Goal: Find contact information: Find contact information

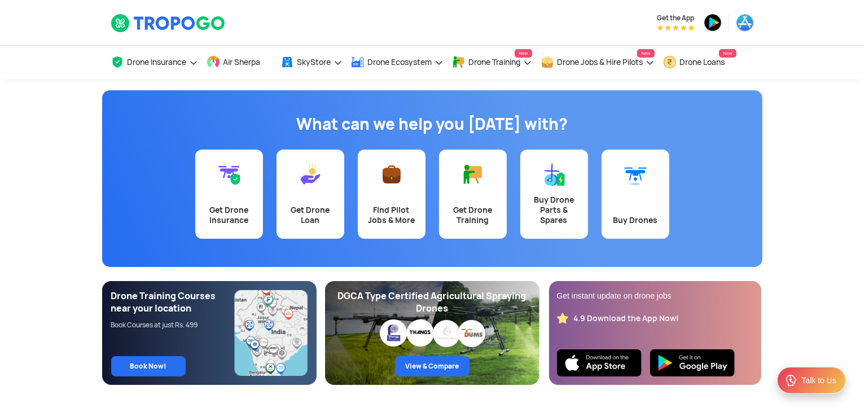
drag, startPoint x: 258, startPoint y: 25, endPoint x: 151, endPoint y: 23, distance: 107.8
click at [151, 23] on div at bounding box center [212, 22] width 203 height 45
click at [278, 30] on div at bounding box center [212, 22] width 203 height 45
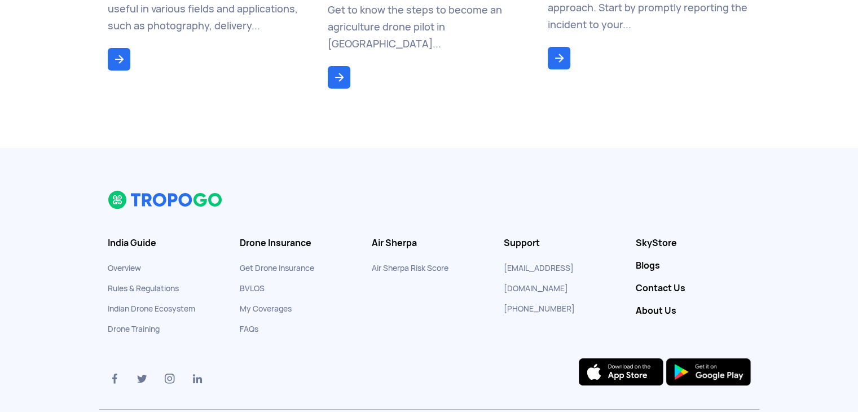
scroll to position [4357, 0]
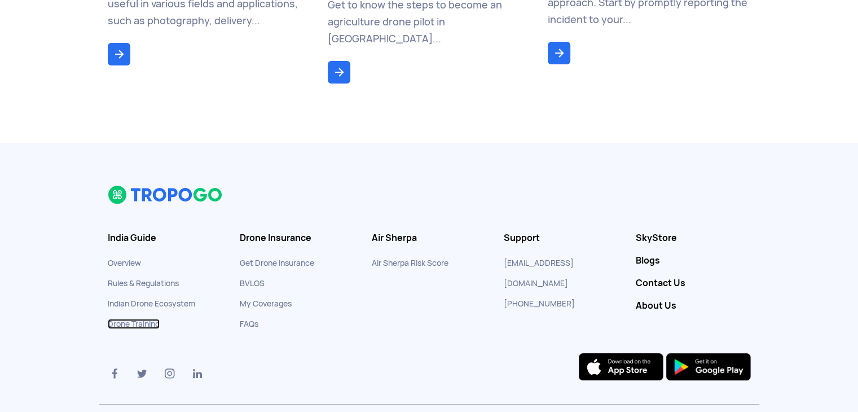
click at [151, 319] on link "Drone Training" at bounding box center [134, 324] width 52 height 10
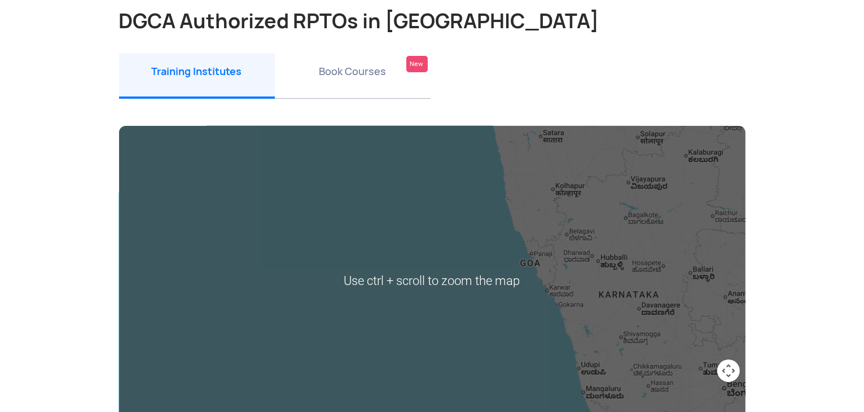
scroll to position [103, 0]
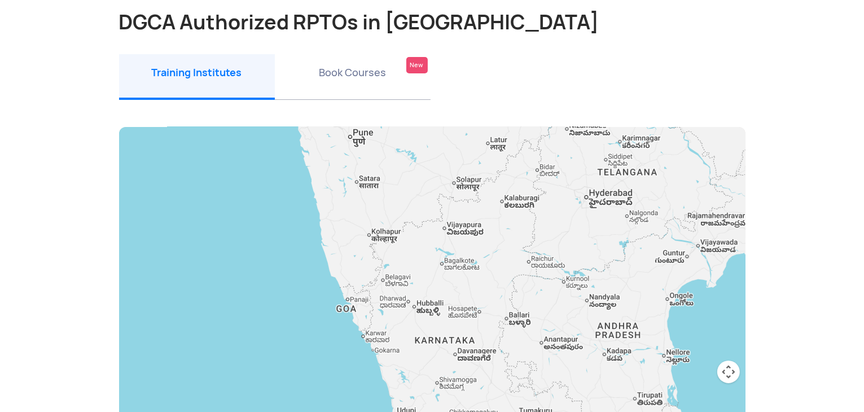
drag, startPoint x: 493, startPoint y: 274, endPoint x: 301, endPoint y: 318, distance: 196.9
click at [301, 318] on div at bounding box center [432, 282] width 626 height 310
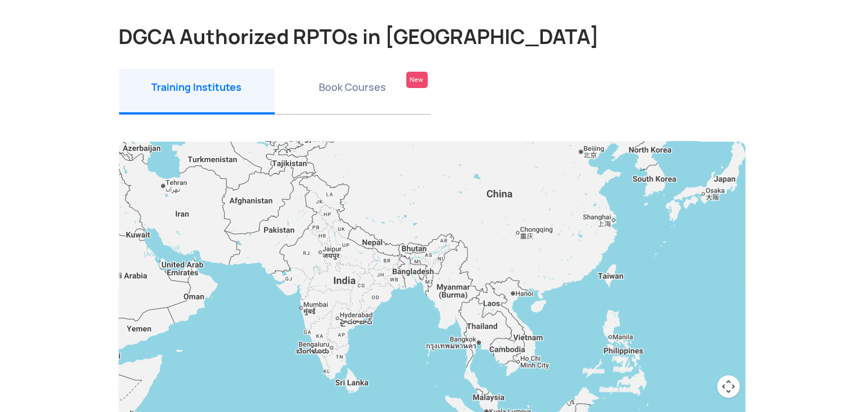
scroll to position [105, 0]
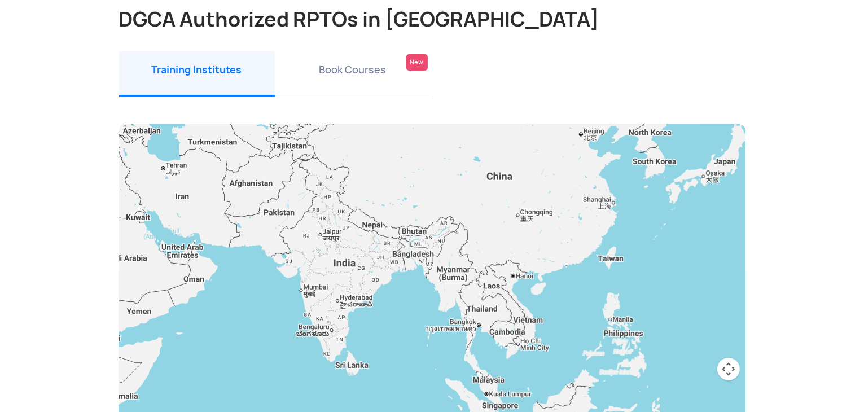
click at [377, 69] on li "Book Courses New" at bounding box center [353, 74] width 156 height 46
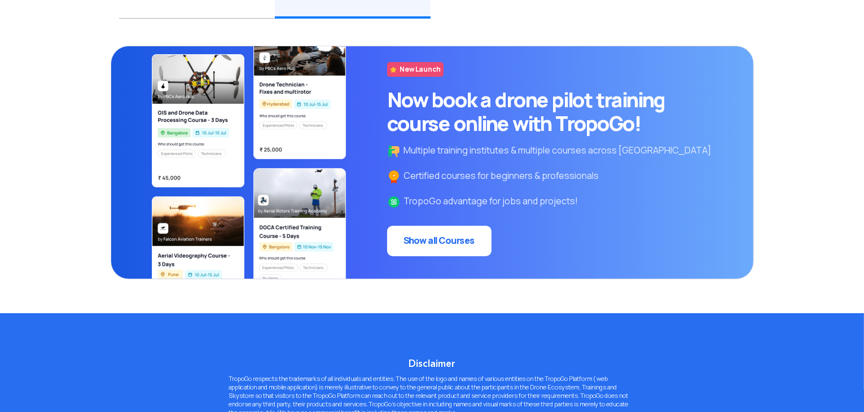
scroll to position [201, 0]
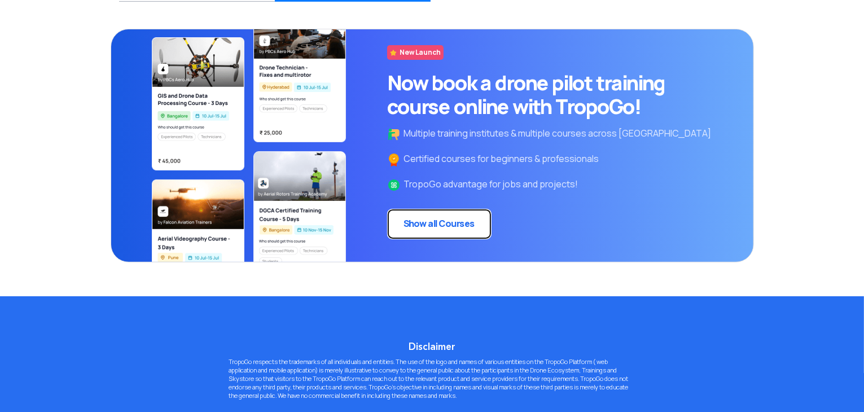
click at [430, 231] on link "Show all Courses" at bounding box center [439, 224] width 104 height 30
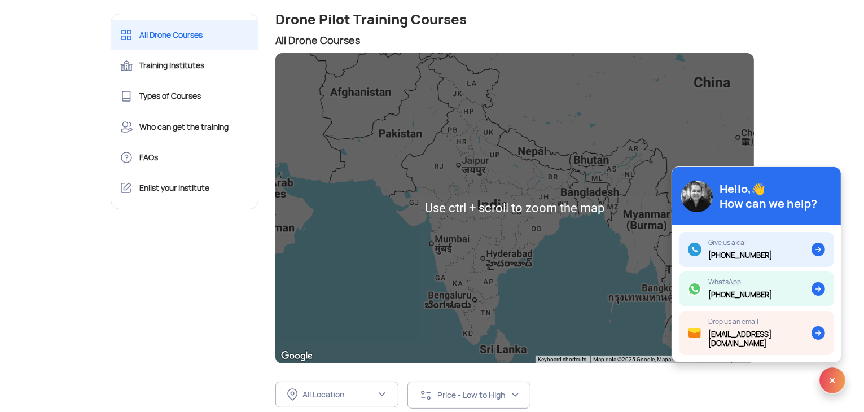
scroll to position [125, 0]
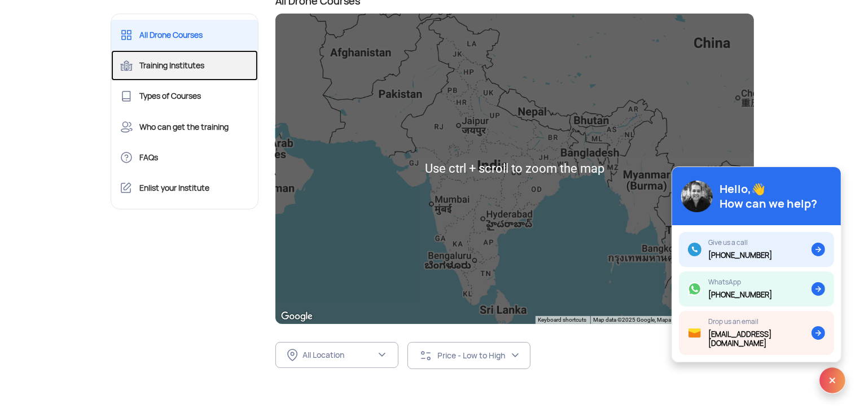
click at [217, 67] on link "Training Institutes" at bounding box center [184, 65] width 147 height 30
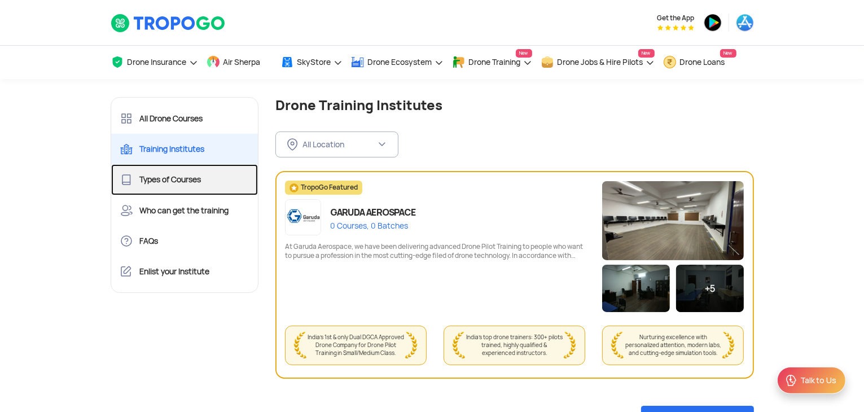
click at [197, 174] on link "Types of Courses" at bounding box center [184, 179] width 147 height 30
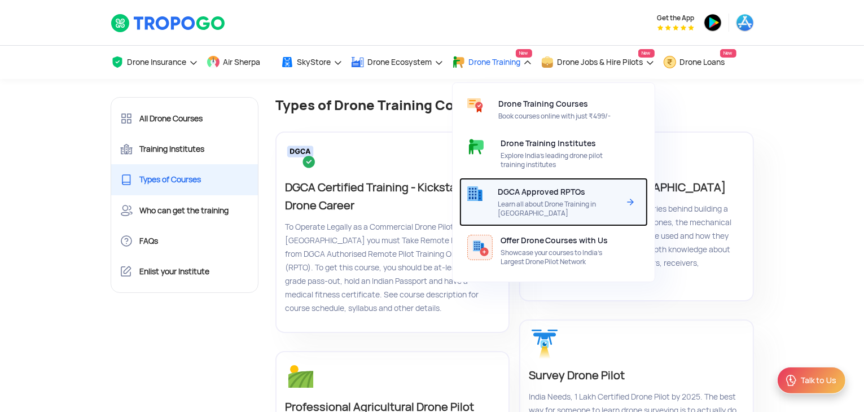
click at [628, 195] on img at bounding box center [630, 202] width 14 height 14
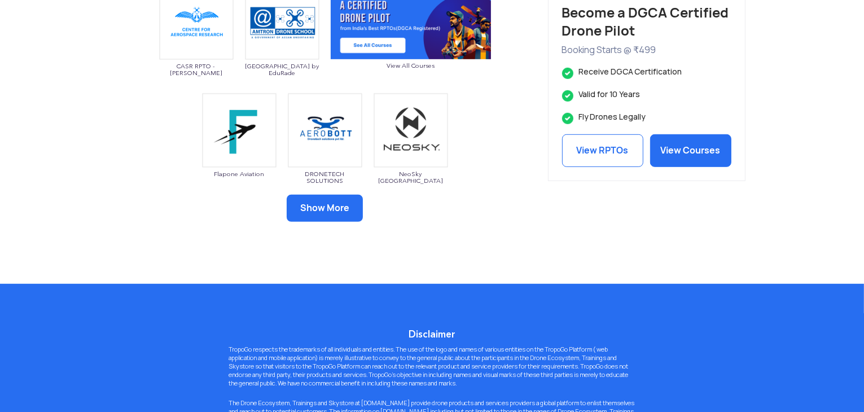
scroll to position [699, 0]
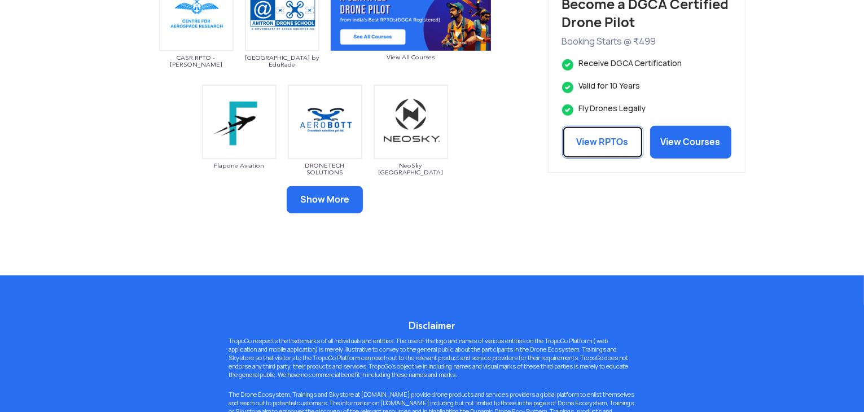
click at [609, 147] on link "View RPTOs" at bounding box center [602, 142] width 81 height 33
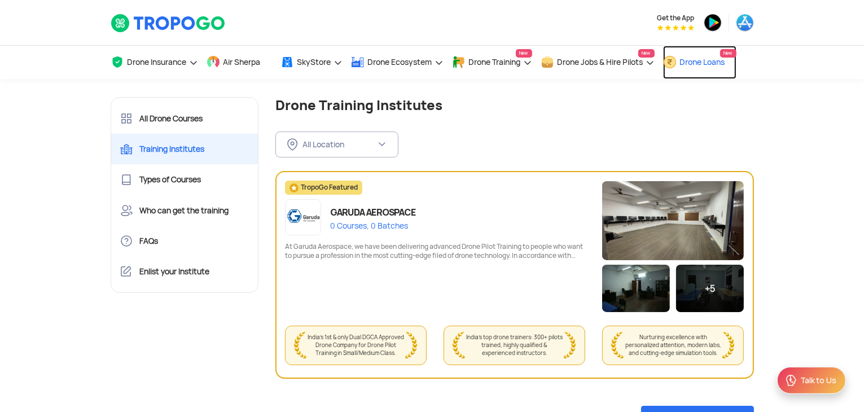
click at [725, 61] on span "Drone Loans" at bounding box center [702, 62] width 45 height 9
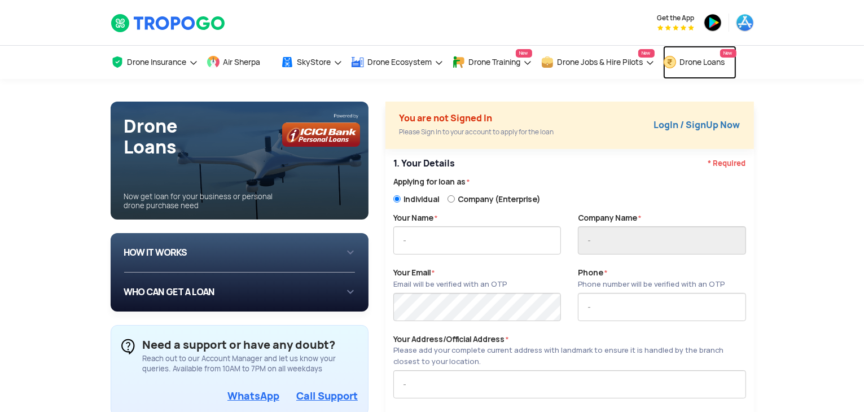
click at [725, 61] on span "Drone Loans" at bounding box center [702, 62] width 45 height 9
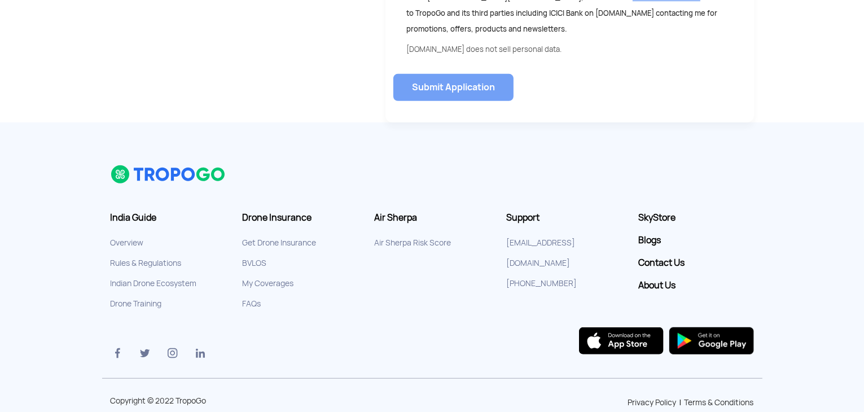
scroll to position [784, 0]
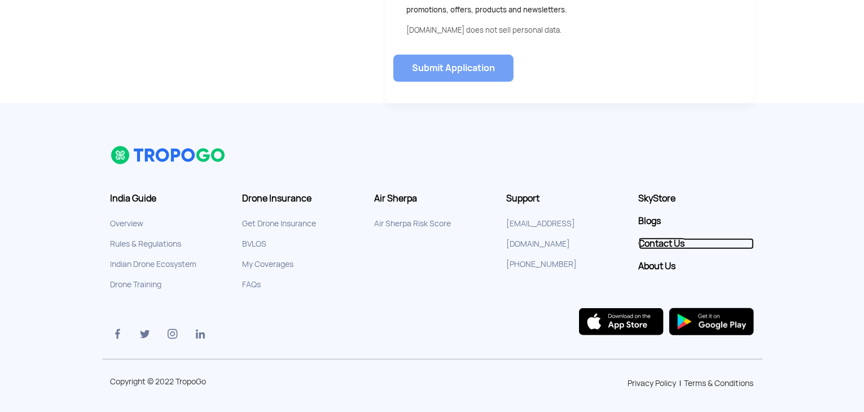
click at [670, 243] on link "Contact Us" at bounding box center [696, 243] width 115 height 11
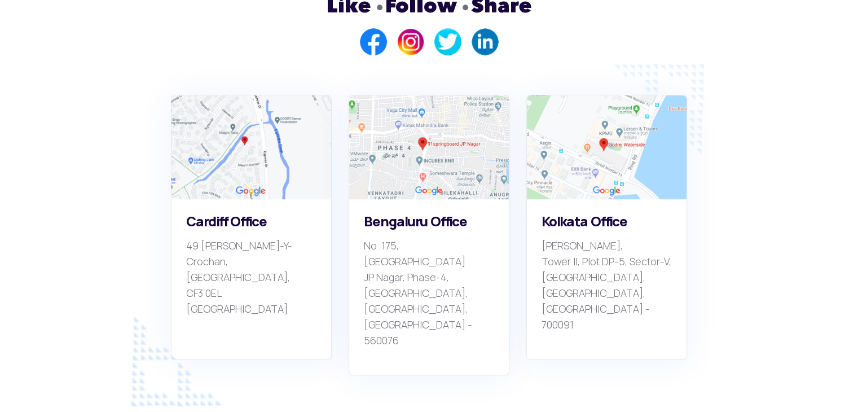
scroll to position [821, 0]
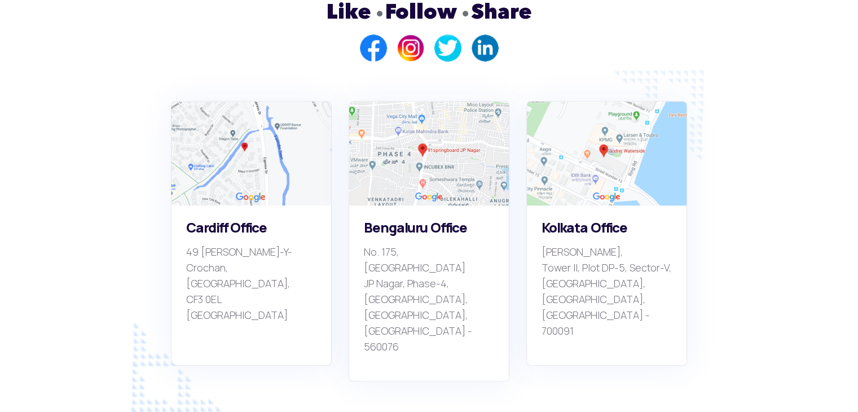
click at [424, 110] on img at bounding box center [429, 154] width 160 height 104
click at [359, 232] on div "[STREET_ADDRESS]" at bounding box center [429, 293] width 159 height 174
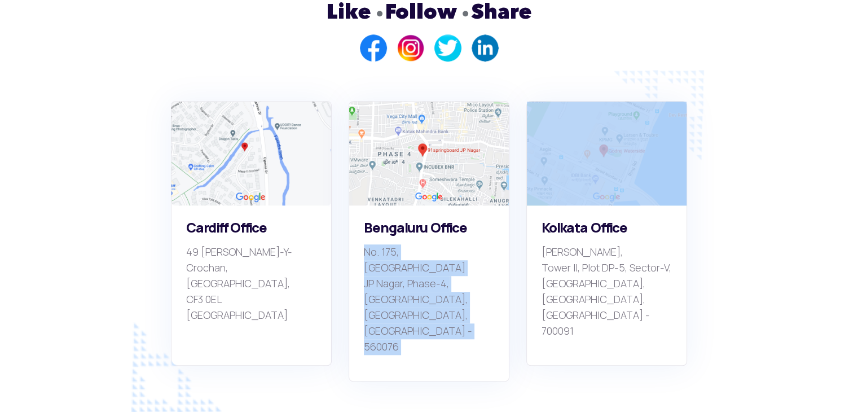
drag, startPoint x: 359, startPoint y: 232, endPoint x: 422, endPoint y: 301, distance: 93.0
click at [422, 301] on div "[STREET_ADDRESS]" at bounding box center [429, 293] width 159 height 174
copy div "[STREET_ADDRESS]"
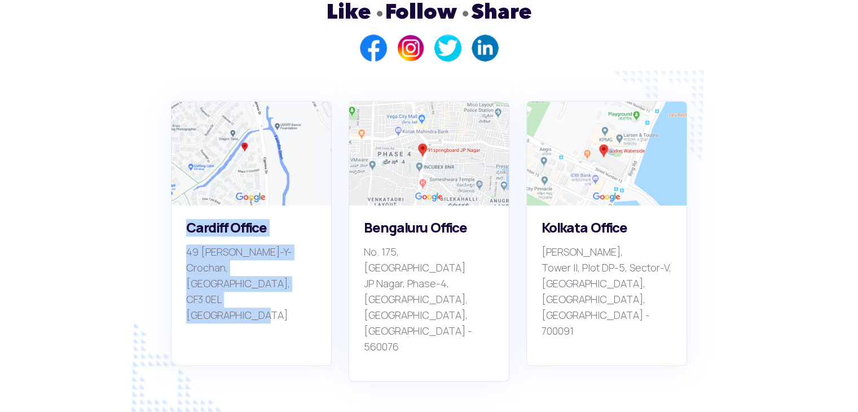
drag, startPoint x: 173, startPoint y: 204, endPoint x: 276, endPoint y: 276, distance: 125.2
click at [276, 276] on div "Cardiff Office [STREET_ADDRESS][PERSON_NAME]" at bounding box center [251, 285] width 159 height 159
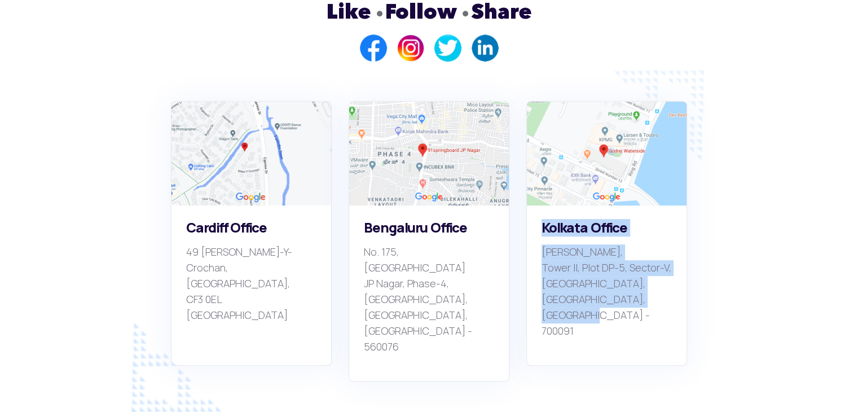
drag, startPoint x: 543, startPoint y: 210, endPoint x: 590, endPoint y: 302, distance: 103.4
click at [590, 302] on div "Kolkata Office Godrej [STREET_ADDRESS]" at bounding box center [606, 285] width 159 height 159
copy div "Kolkata Office Godrej [STREET_ADDRESS]"
